Goal: Submit feedback/report problem

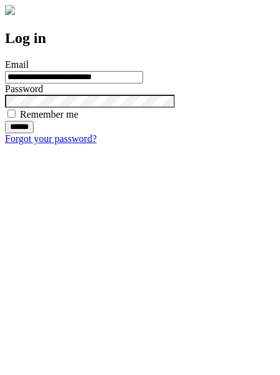
click at [34, 133] on input "******" at bounding box center [19, 127] width 29 height 12
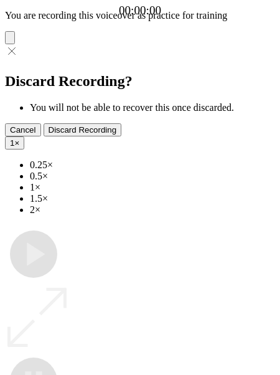
type input "**********"
